Goal: Navigation & Orientation: Find specific page/section

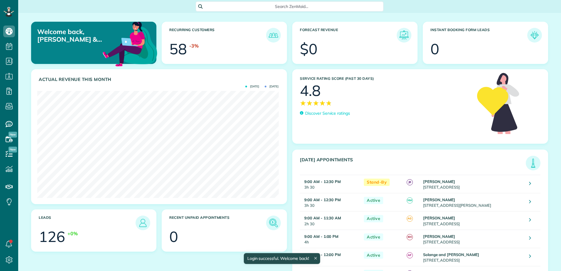
scroll to position [107, 241]
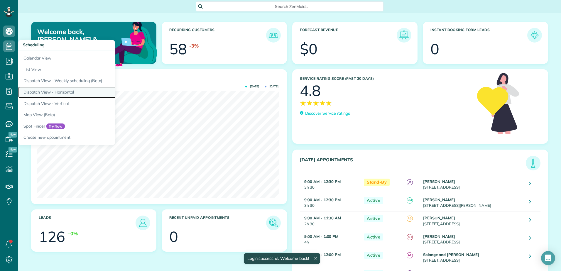
click at [33, 93] on link "Dispatch View - Horizontal" at bounding box center [91, 92] width 147 height 11
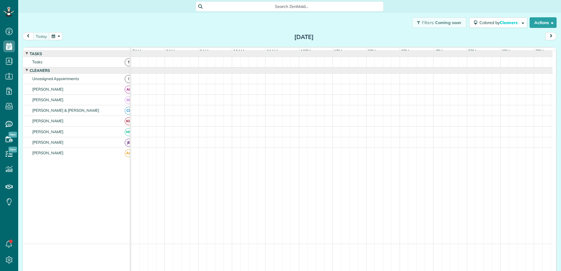
scroll to position [3, 3]
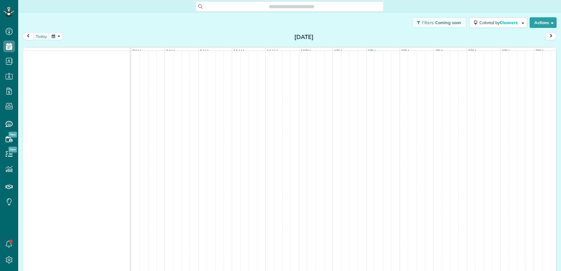
scroll to position [3, 3]
